Goal: Task Accomplishment & Management: Complete application form

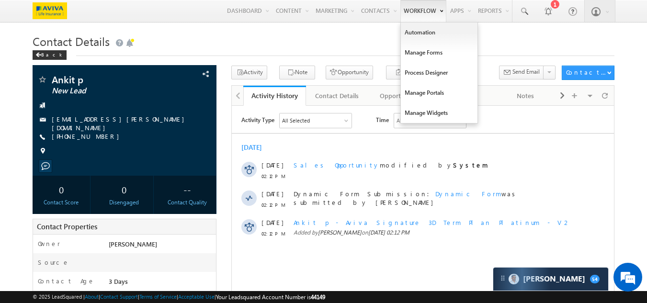
click at [412, 8] on link "Workflow" at bounding box center [423, 11] width 46 height 22
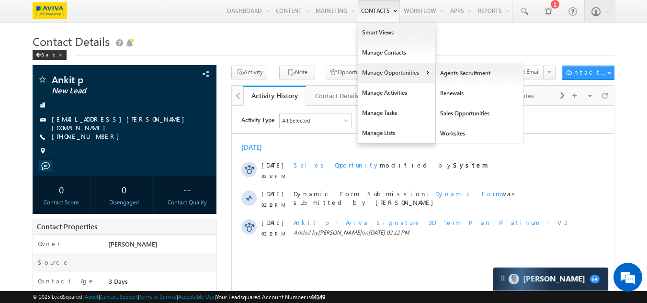
click at [383, 72] on link "Manage Opportunities" at bounding box center [396, 73] width 77 height 20
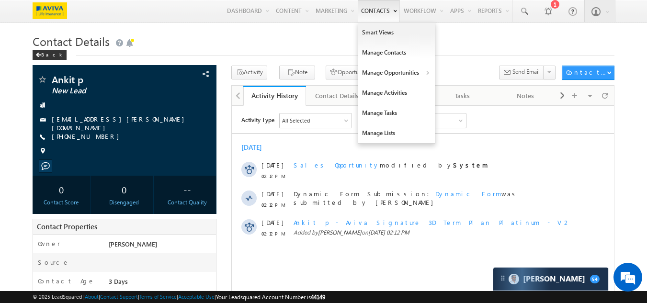
click at [366, 11] on link "Contacts" at bounding box center [379, 11] width 42 height 22
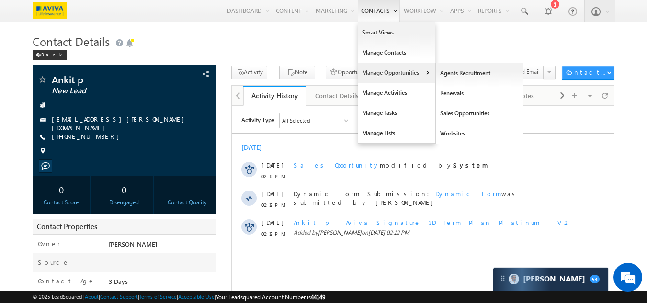
click at [379, 80] on link "Manage Opportunities" at bounding box center [396, 73] width 77 height 20
click at [463, 114] on link "Sales Opportunities" at bounding box center [480, 113] width 88 height 20
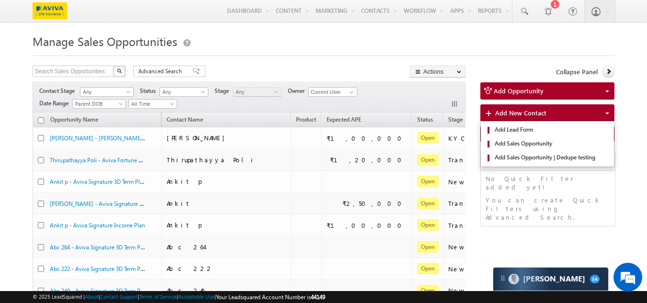
click at [507, 114] on span "Add New Contact" at bounding box center [520, 113] width 51 height 8
click at [516, 142] on span "Add Sales Opportunity" at bounding box center [551, 143] width 118 height 9
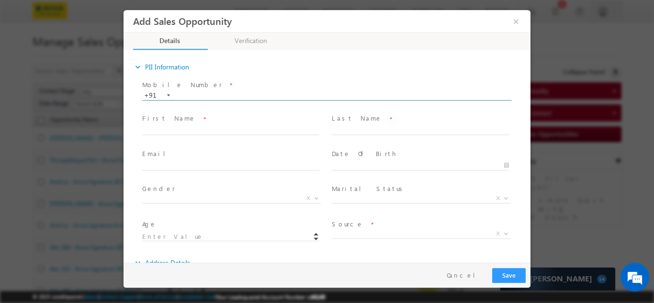
click at [256, 95] on input "text" at bounding box center [326, 96] width 368 height 10
click at [195, 94] on input "text" at bounding box center [326, 96] width 368 height 10
paste input "9226603789"
type input "9226603789"
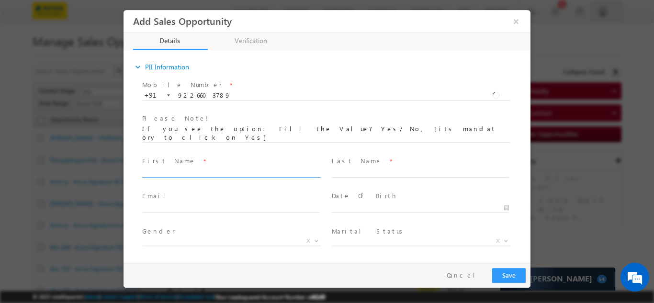
click at [222, 131] on div "Mobile Number * +91-9226603789 9226603789 +91 Please Note! First Name *" at bounding box center [331, 187] width 397 height 218
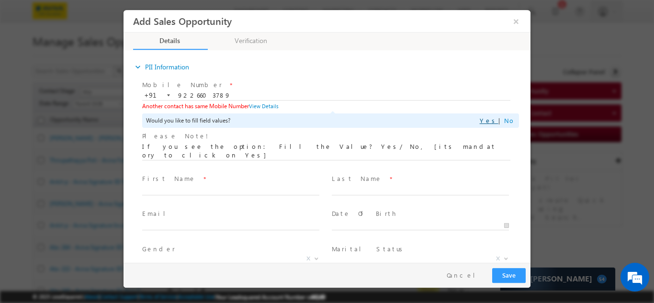
drag, startPoint x: 498, startPoint y: 122, endPoint x: 492, endPoint y: 123, distance: 6.3
click at [498, 122] on div "Yes | No" at bounding box center [497, 120] width 35 height 11
click at [492, 123] on link "Yes" at bounding box center [489, 120] width 19 height 8
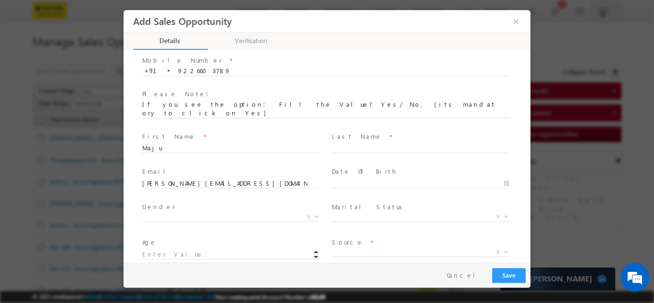
scroll to position [48, 0]
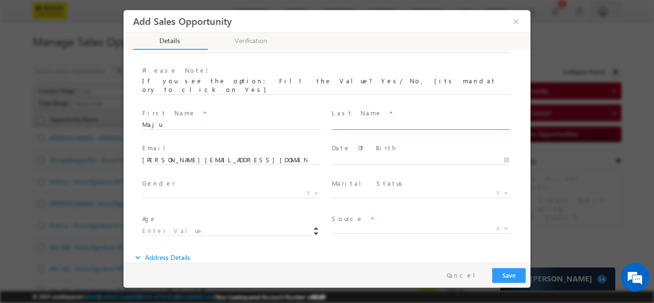
click at [356, 120] on input "text" at bounding box center [420, 125] width 177 height 10
type input "S"
click at [201, 188] on span "X" at bounding box center [231, 193] width 179 height 10
select select "Male"
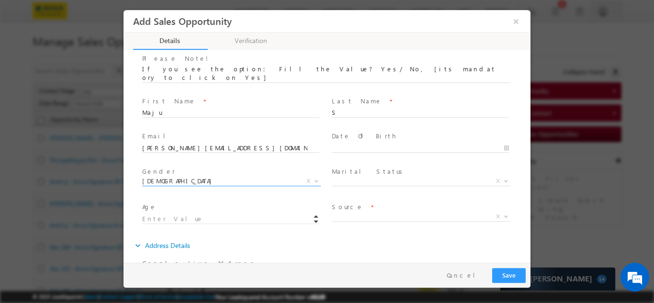
scroll to position [96, 0]
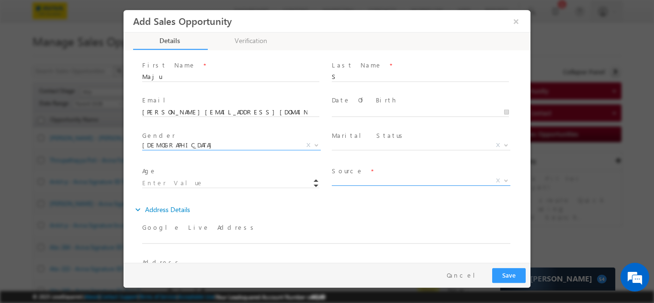
click at [363, 176] on span "X" at bounding box center [421, 181] width 179 height 10
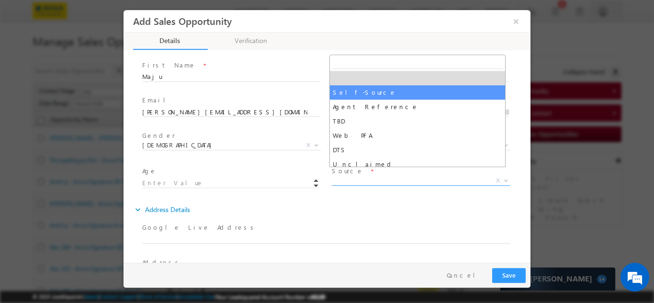
select select "Self-Source"
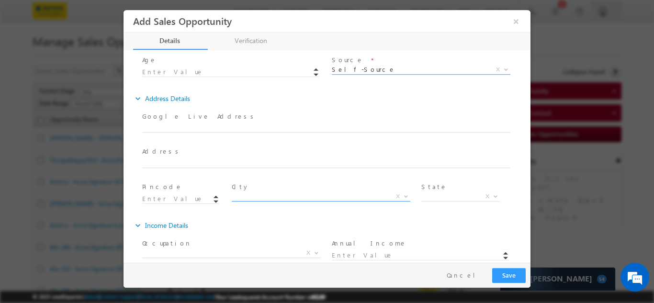
scroll to position [212, 0]
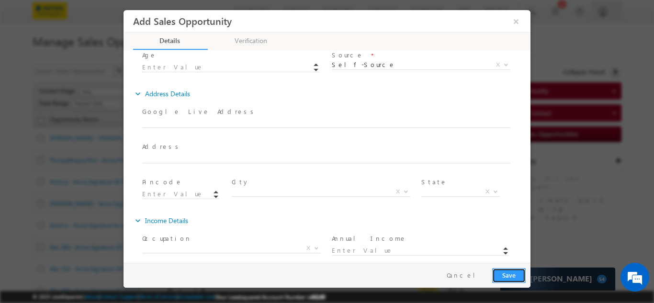
click at [502, 277] on button "Save" at bounding box center [509, 275] width 34 height 15
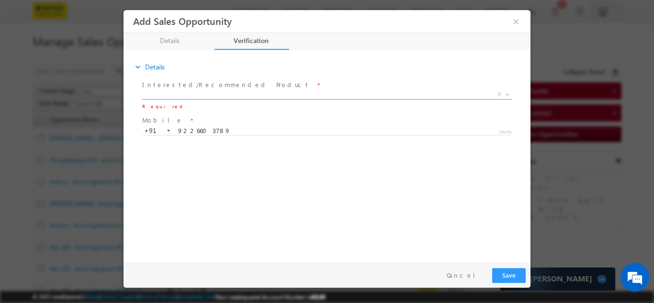
click at [213, 88] on label "Interested/Recommended Product" at bounding box center [226, 84] width 168 height 9
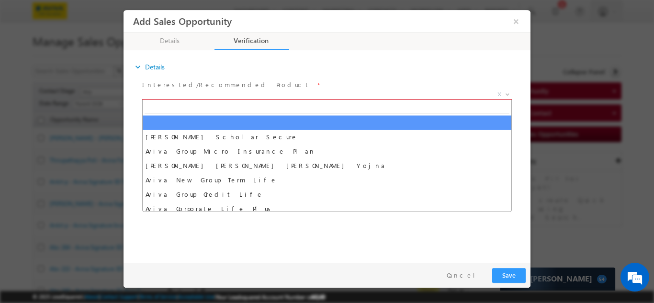
click at [237, 93] on span "X" at bounding box center [327, 95] width 370 height 10
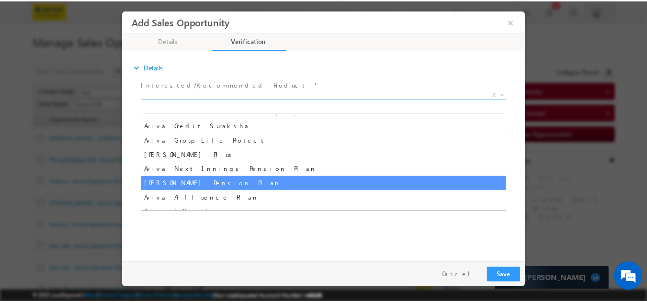
scroll to position [192, 0]
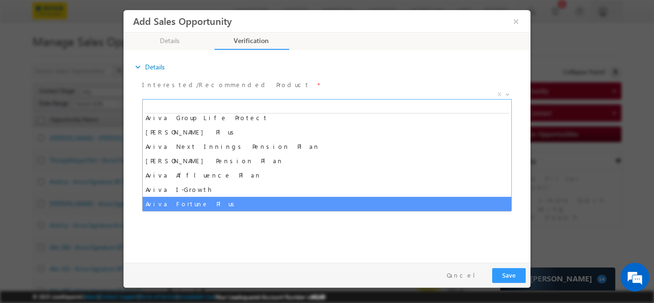
select select "Aviva Fortune Plus"
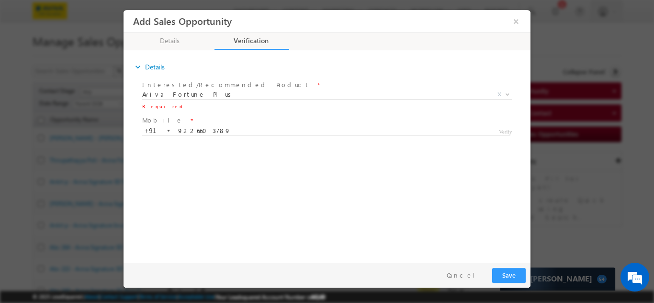
click at [504, 132] on span "Verify" at bounding box center [505, 130] width 13 height 8
click at [510, 270] on button "Save" at bounding box center [509, 275] width 34 height 15
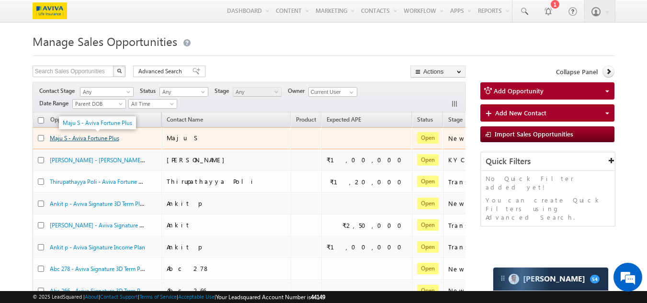
click at [94, 136] on link "Maju S - Aviva Fortune Plus" at bounding box center [84, 138] width 69 height 7
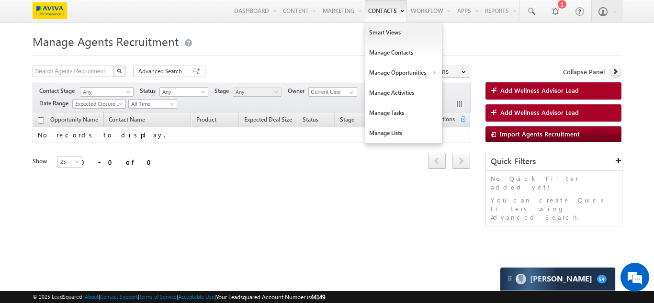
click at [373, 9] on link "Contacts" at bounding box center [386, 11] width 42 height 22
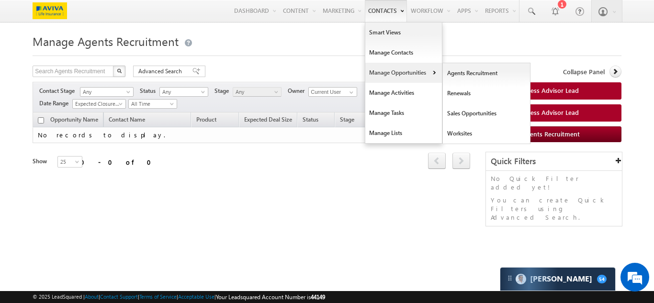
click at [377, 80] on link "Manage Opportunities" at bounding box center [403, 73] width 77 height 20
click at [463, 114] on link "Sales Opportunities" at bounding box center [487, 113] width 88 height 20
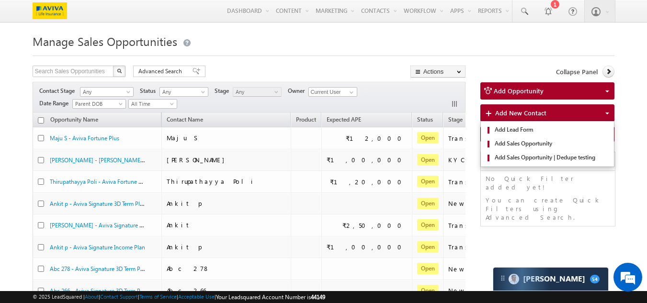
click at [522, 113] on span "Add New Contact" at bounding box center [520, 113] width 51 height 8
click at [522, 141] on span "Add Sales Opportunity" at bounding box center [551, 143] width 118 height 9
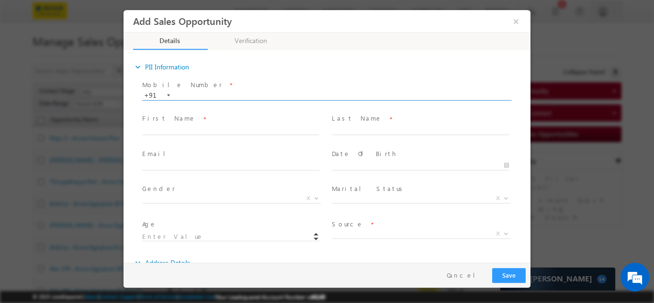
click at [232, 94] on input "text" at bounding box center [326, 96] width 368 height 10
type input "8882245804"
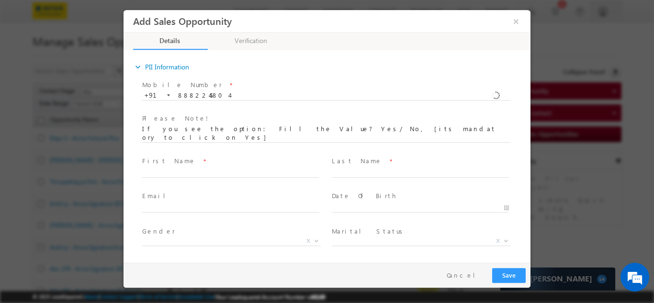
click at [171, 122] on div "Mobile Number * +91-8882245804 8882245804 +91 Please Note! First Name *" at bounding box center [331, 187] width 397 height 218
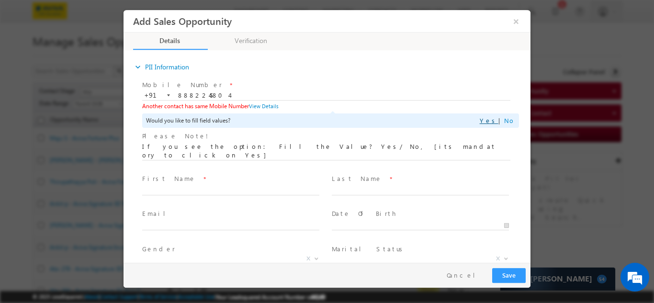
click at [493, 121] on link "Yes" at bounding box center [489, 120] width 19 height 8
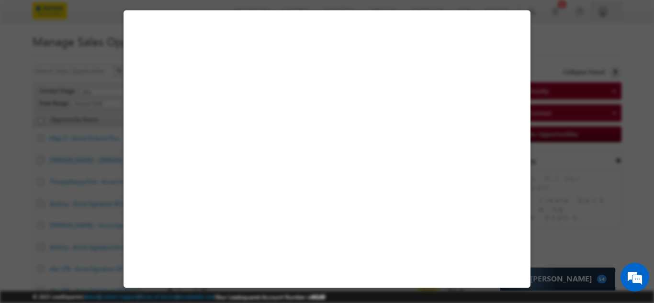
select select "Male"
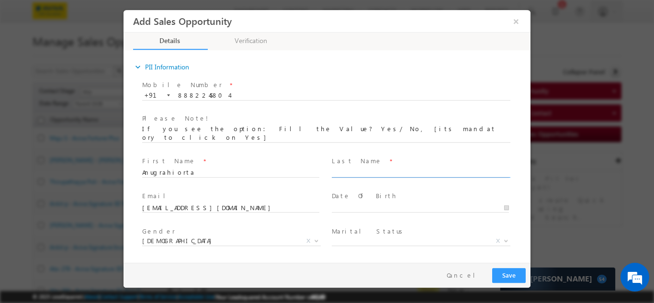
click at [351, 168] on input "text" at bounding box center [420, 173] width 177 height 10
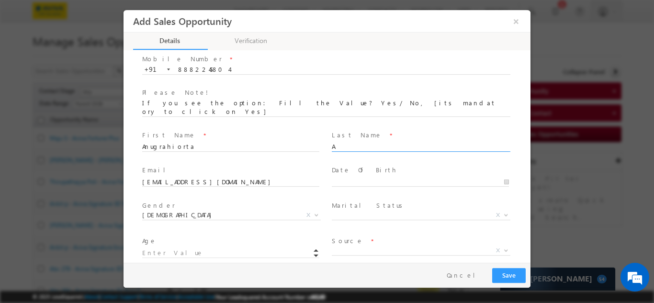
scroll to position [48, 0]
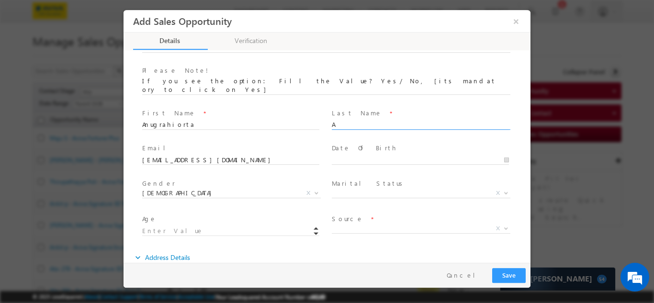
type input "A"
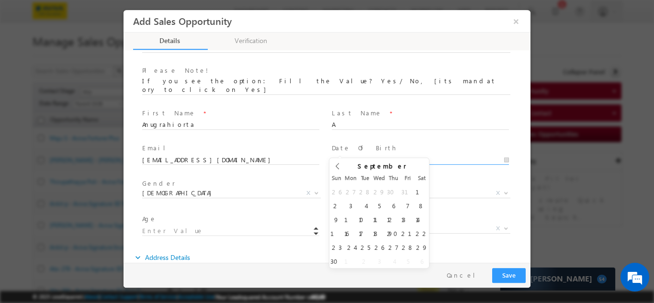
click at [344, 155] on input "text" at bounding box center [420, 160] width 177 height 10
click at [358, 216] on div "26 27 28 29 30 31 1 2 3 4 5 6 7 8 9 10 11 12 13 14 15 16 17 18 19 20 21 22 23 2…" at bounding box center [379, 225] width 100 height 83
type input "[DATE]"
click at [349, 214] on span "Source *" at bounding box center [420, 219] width 177 height 11
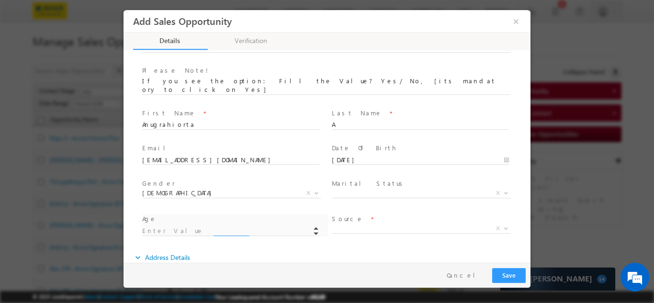
click at [369, 214] on span "Source *" at bounding box center [420, 219] width 177 height 11
type input "18"
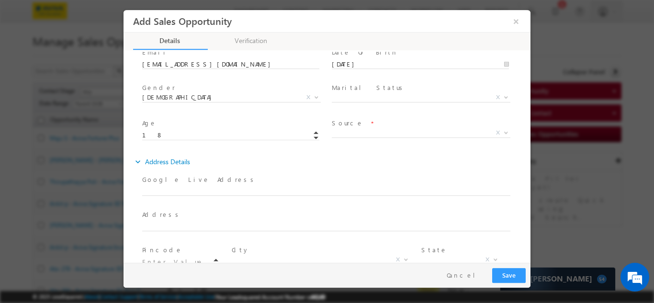
click at [348, 118] on span "Source *" at bounding box center [420, 123] width 177 height 11
click at [352, 128] on span "X" at bounding box center [421, 133] width 179 height 10
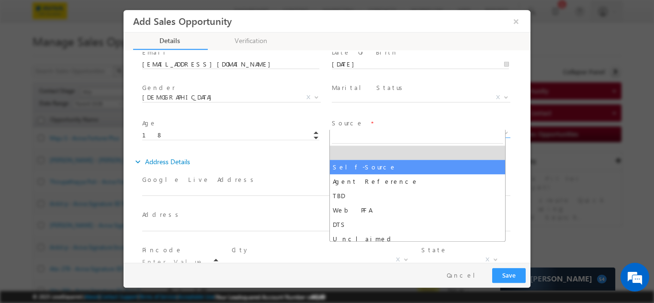
select select "Self-Source"
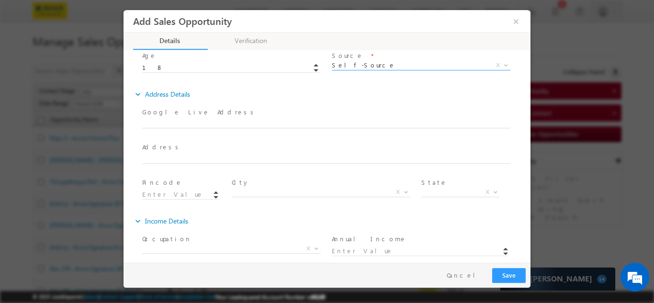
scroll to position [212, 0]
click at [509, 277] on button "Save" at bounding box center [509, 275] width 34 height 15
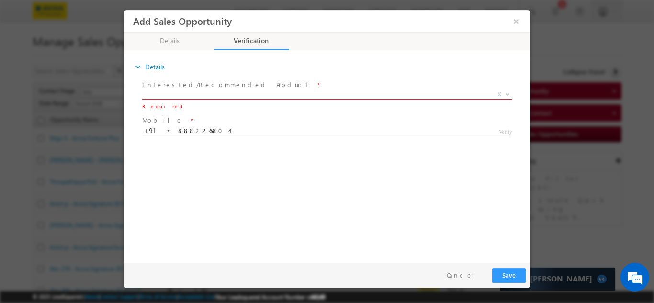
click at [384, 97] on span "X" at bounding box center [327, 95] width 370 height 10
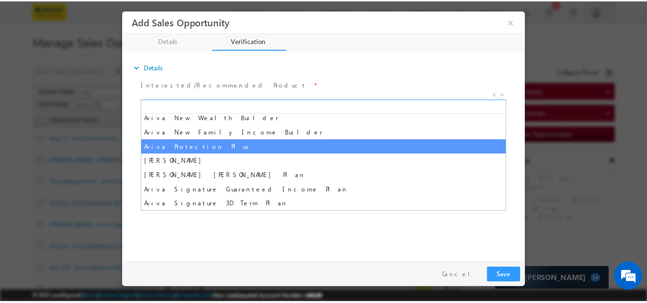
scroll to position [383, 0]
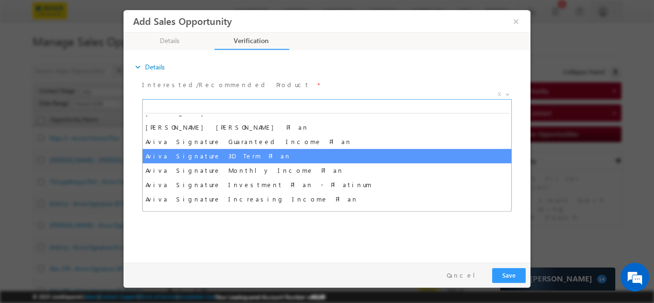
select select "Aviva Signature 3D Term Plan"
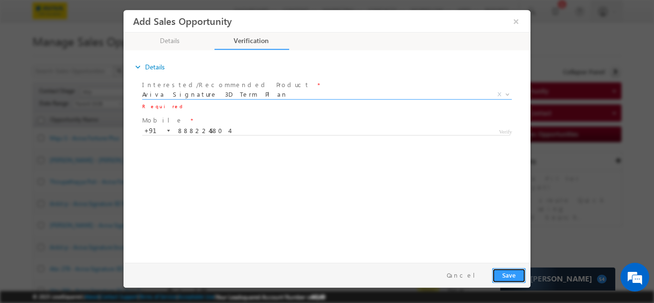
click at [503, 279] on button "Save" at bounding box center [509, 275] width 34 height 15
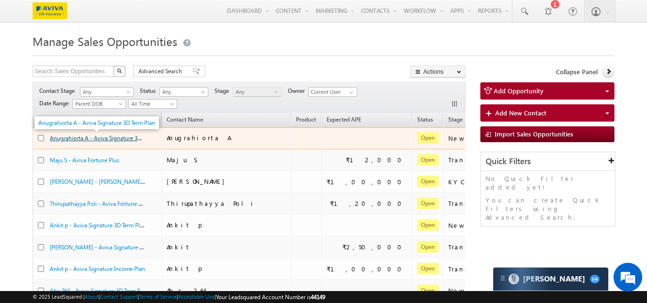
click at [107, 136] on link "Anugrahiorta A - Aviva Signature 3D Term Plan" at bounding box center [108, 138] width 117 height 8
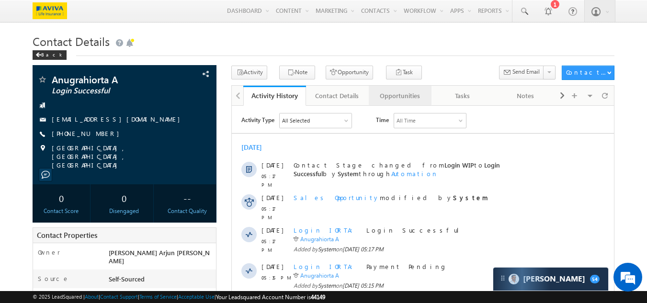
click at [393, 96] on div "Opportunities" at bounding box center [399, 95] width 46 height 11
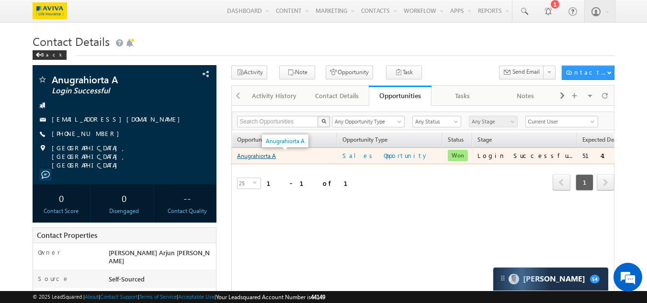
click at [255, 159] on link "Anugrahiorta A" at bounding box center [256, 155] width 39 height 7
